Goal: Transaction & Acquisition: Purchase product/service

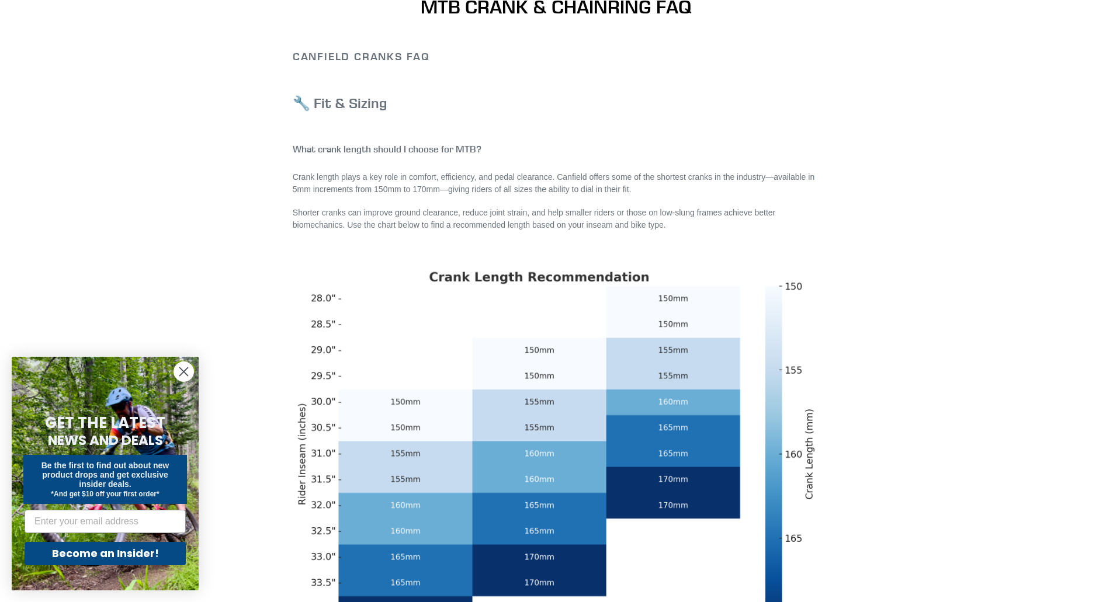
click at [185, 373] on icon "Close dialog" at bounding box center [184, 372] width 8 height 8
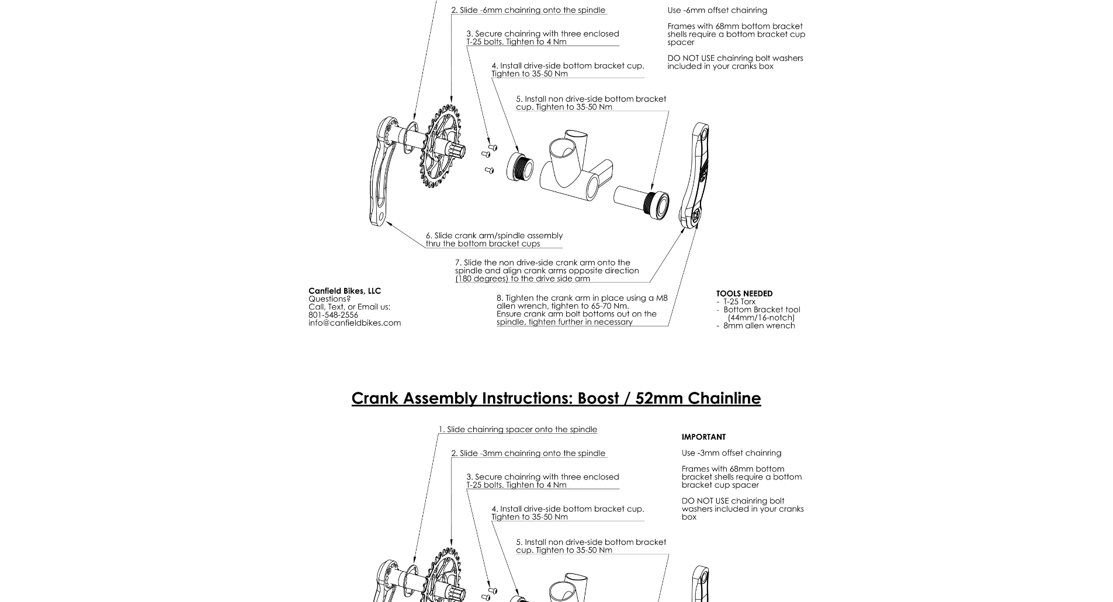
scroll to position [2765, 0]
drag, startPoint x: 1111, startPoint y: 351, endPoint x: 1121, endPoint y: 153, distance: 197.7
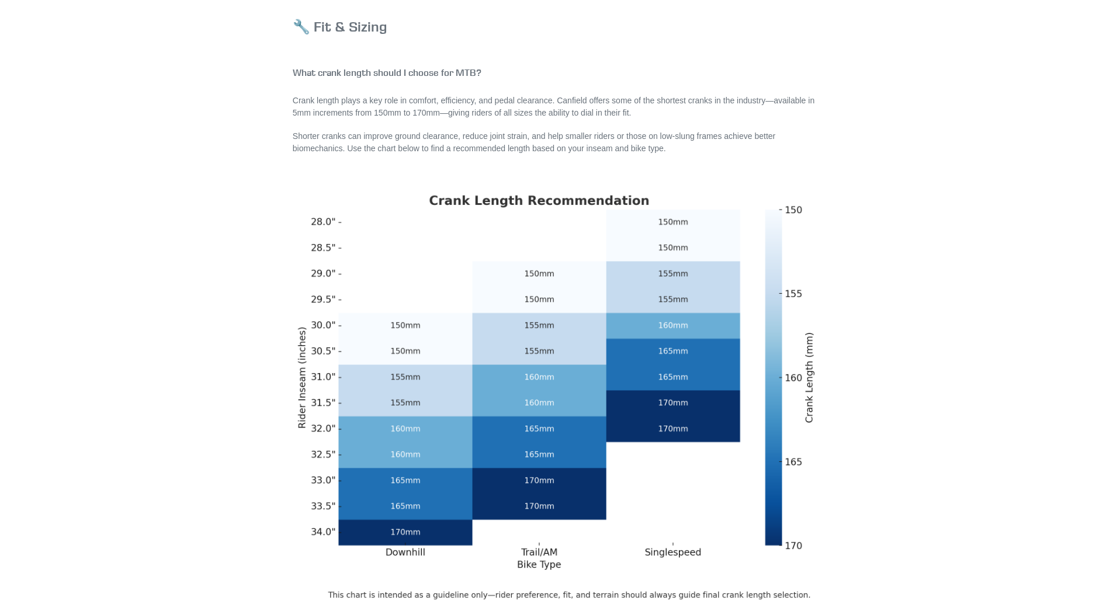
scroll to position [0, 0]
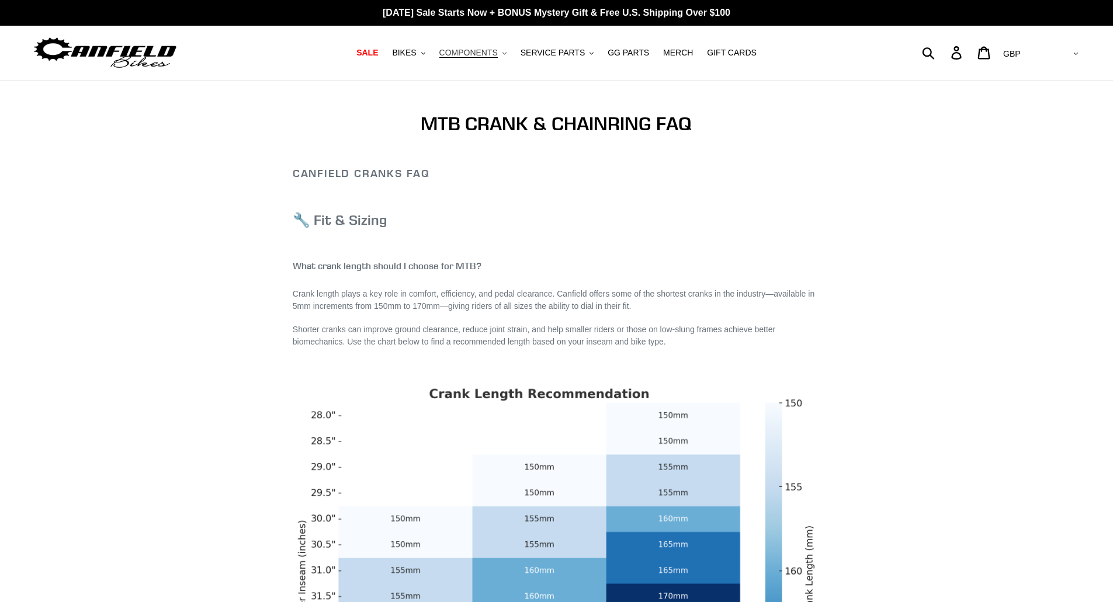
click at [483, 48] on span "COMPONENTS" at bounding box center [468, 53] width 58 height 10
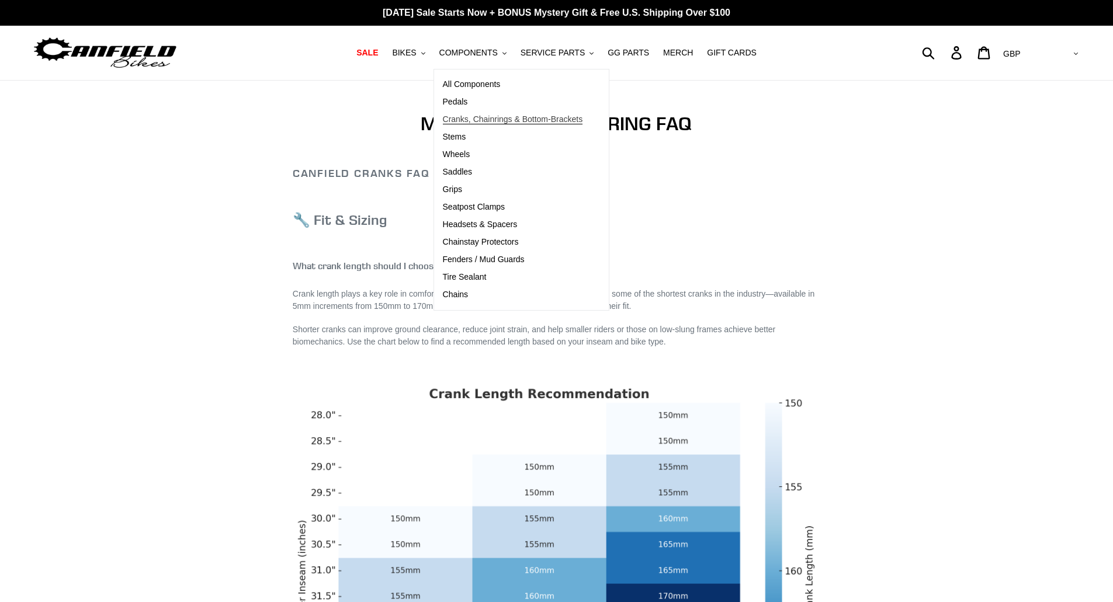
click at [482, 117] on span "Cranks, Chainrings & Bottom-Brackets" at bounding box center [513, 119] width 140 height 10
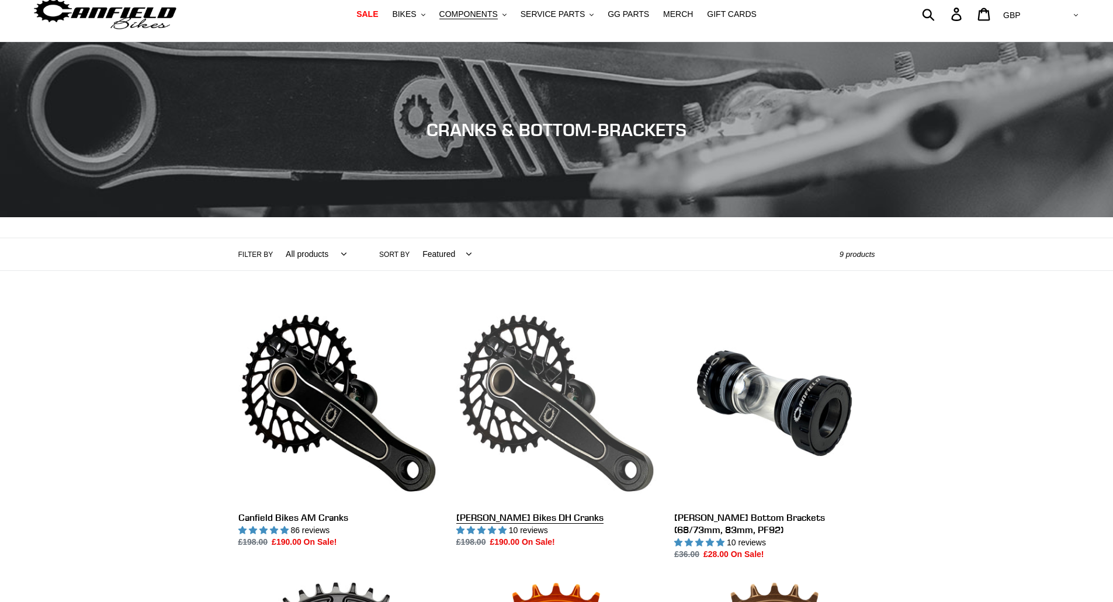
scroll to position [39, 0]
click at [549, 421] on link "[PERSON_NAME] Bikes DH Cranks" at bounding box center [556, 426] width 200 height 246
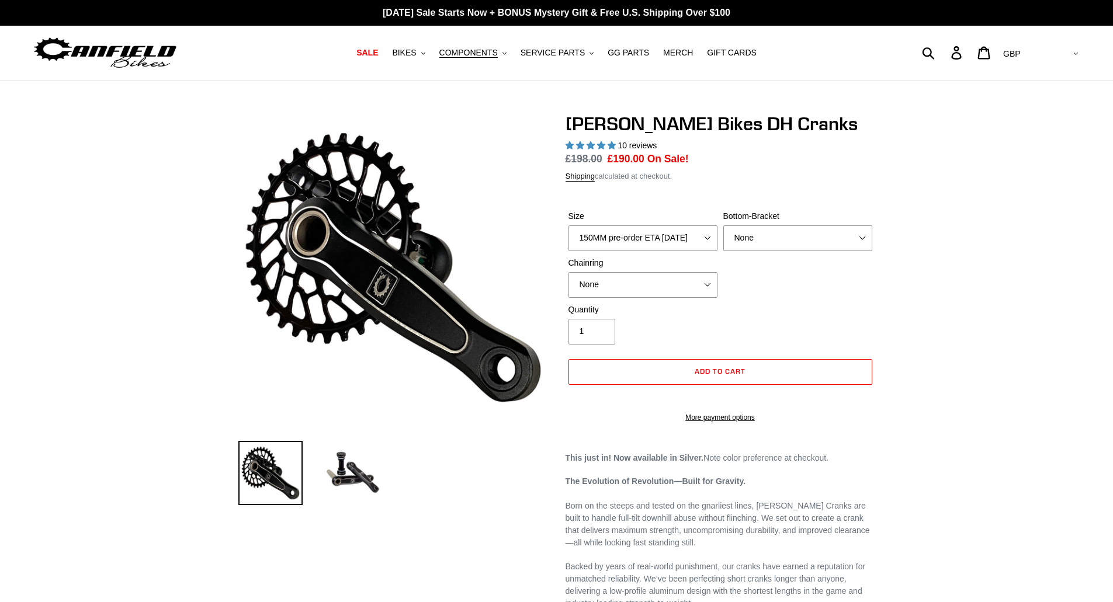
select select "highest-rating"
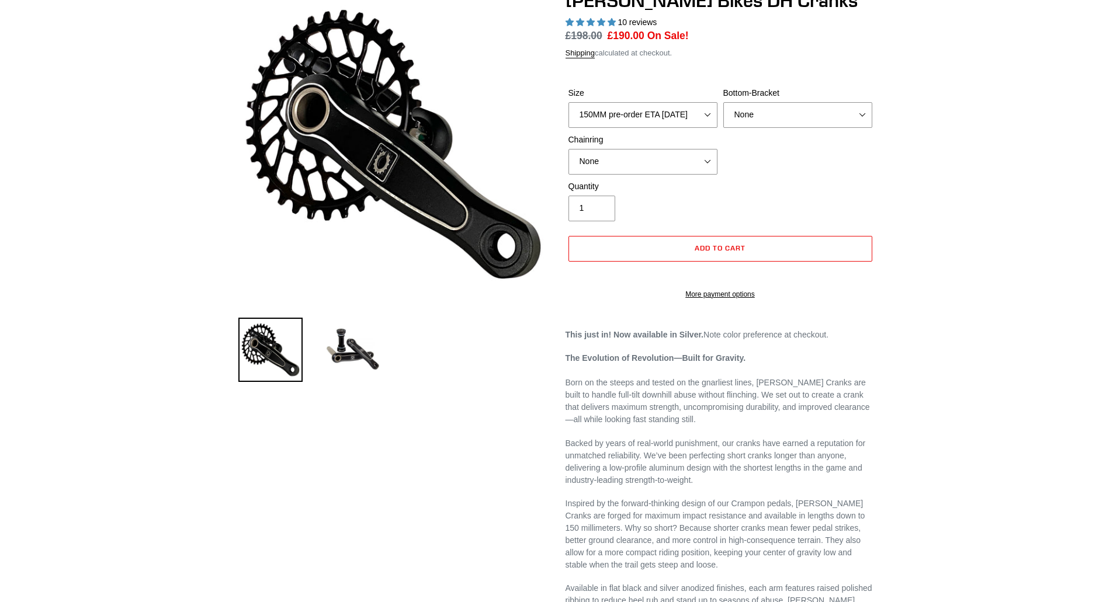
scroll to position [39, 0]
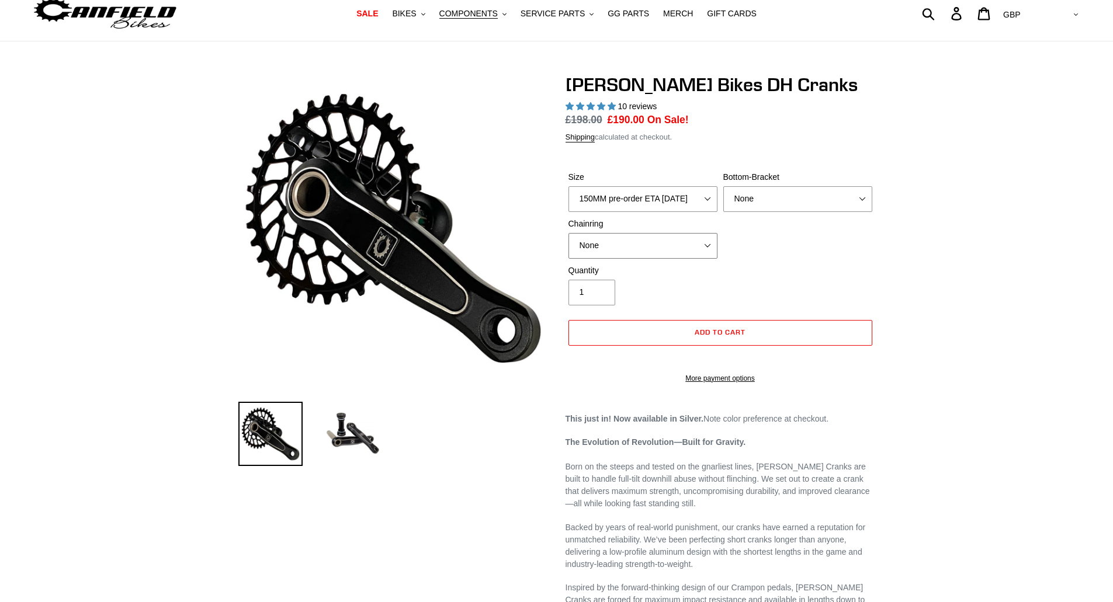
click at [687, 251] on select "None 34t Round" at bounding box center [642, 246] width 149 height 26
select select "34t Round"
click at [568, 233] on select "None 34t Round" at bounding box center [642, 246] width 149 height 26
click at [799, 203] on select "None BSA Threaded 83mm" at bounding box center [797, 199] width 149 height 26
select select "BSA Threaded 83mm"
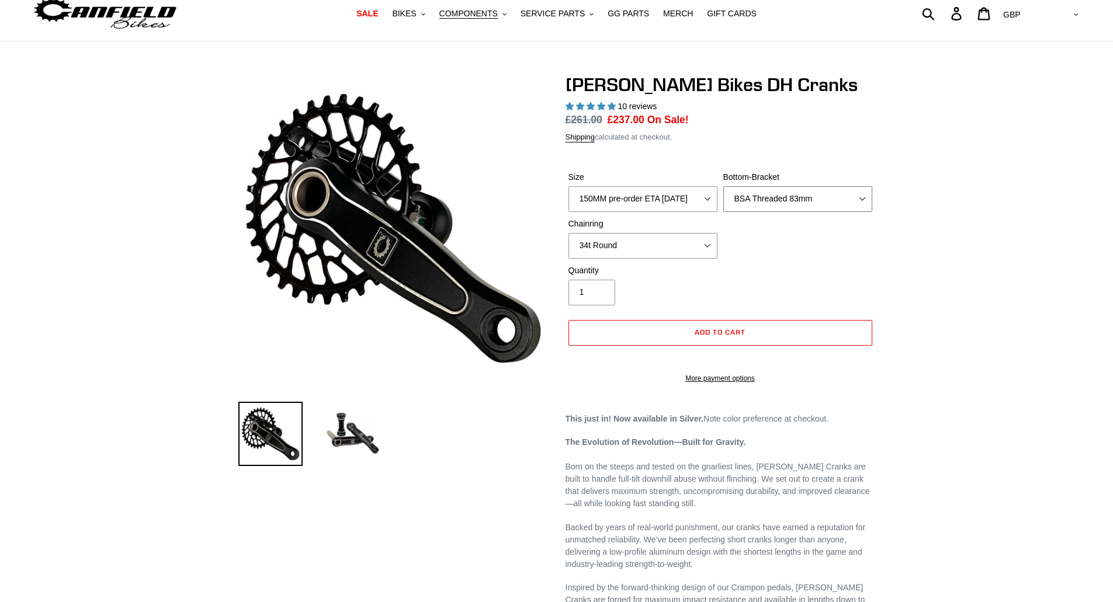
click at [723, 186] on select "None BSA Threaded 83mm" at bounding box center [797, 199] width 149 height 26
click at [720, 384] on link "More payment options" at bounding box center [720, 378] width 304 height 11
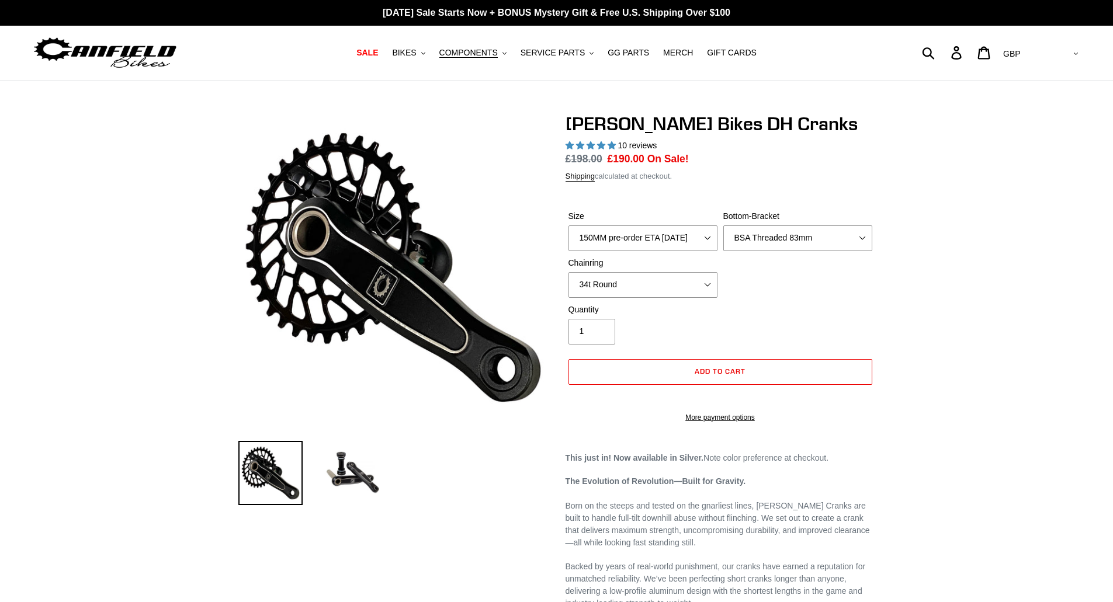
select select "BSA Threaded 83mm"
select select "34t Round"
select select "highest-rating"
